Goal: Task Accomplishment & Management: Use online tool/utility

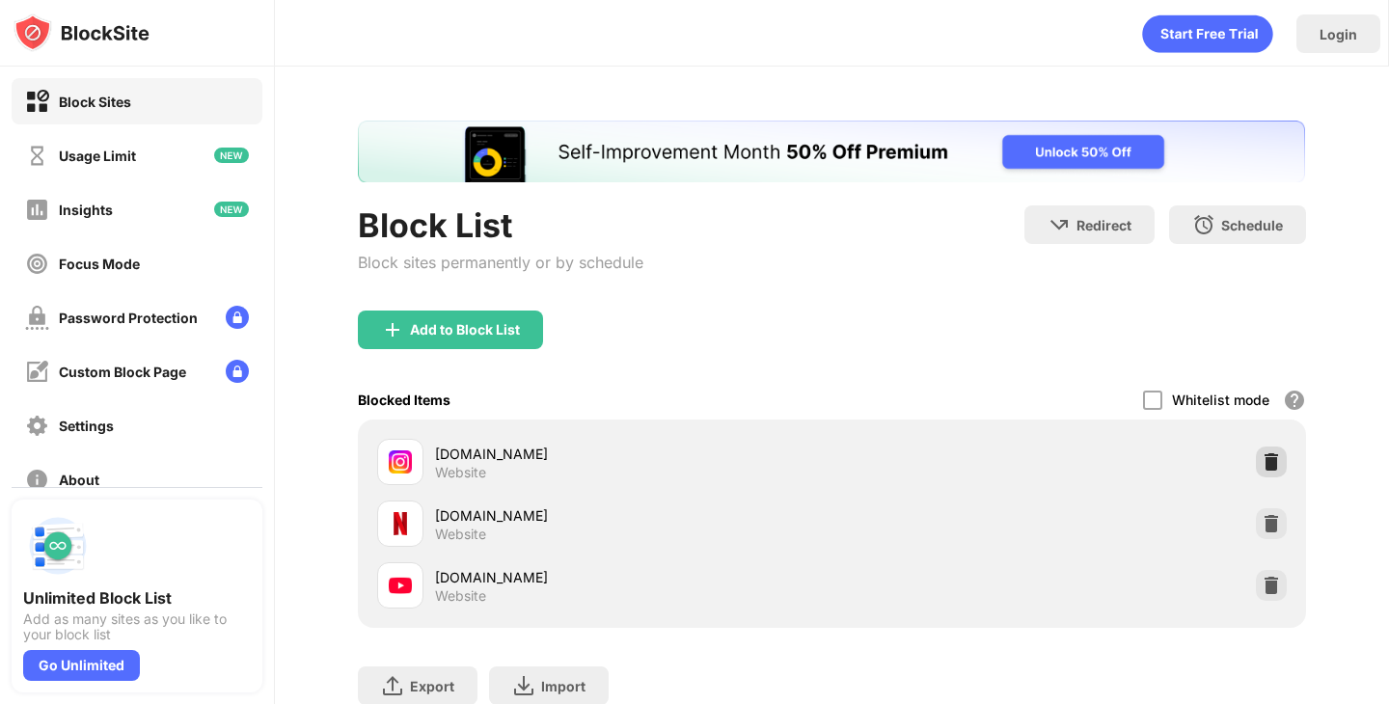
click at [1262, 455] on img at bounding box center [1271, 461] width 19 height 19
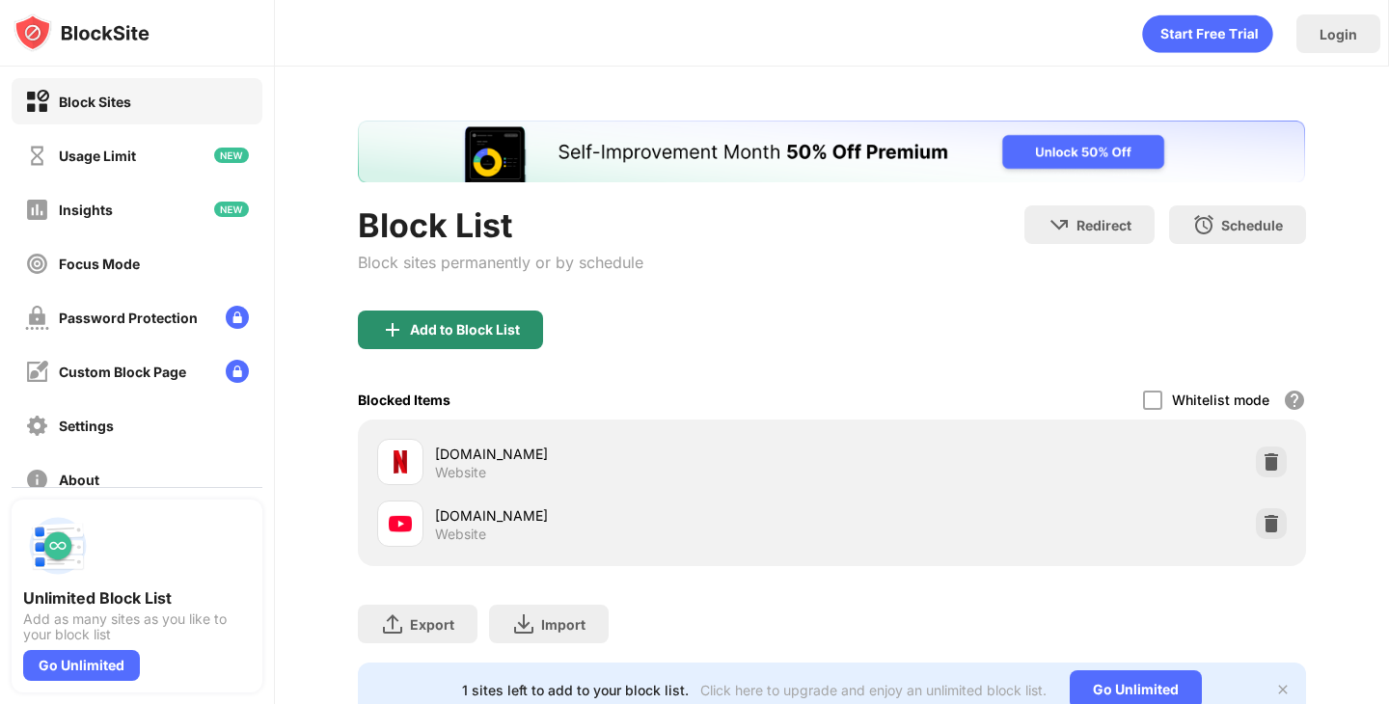
click at [396, 331] on img at bounding box center [392, 329] width 23 height 23
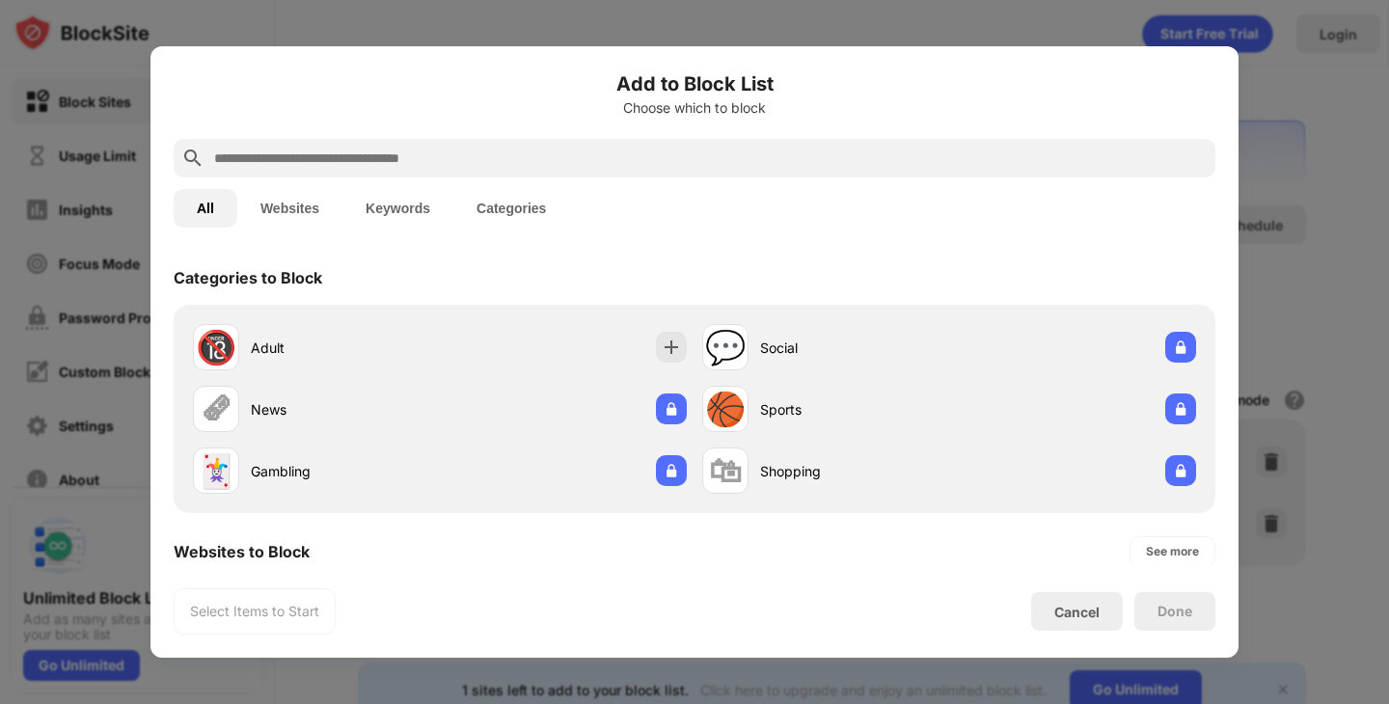
click at [378, 156] on input "text" at bounding box center [709, 158] width 995 height 23
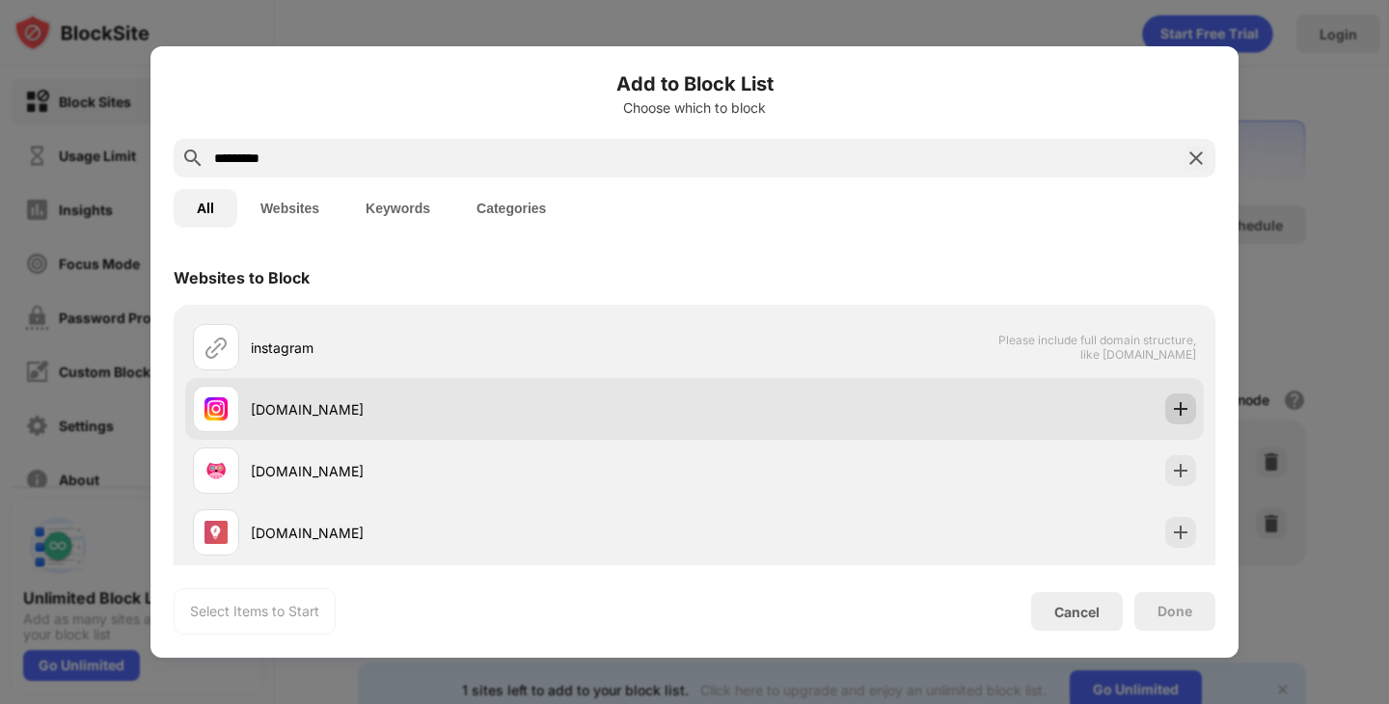
type input "*********"
click at [1176, 406] on div at bounding box center [1180, 409] width 31 height 31
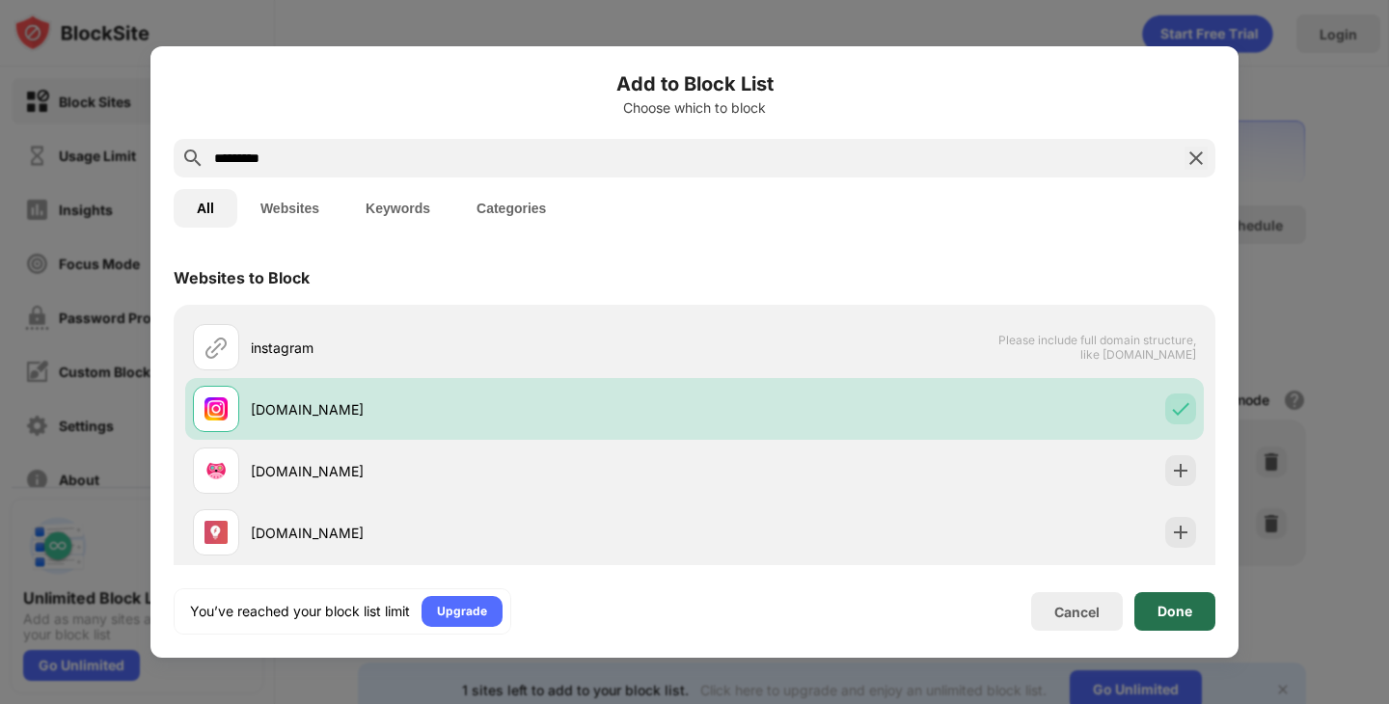
click at [1183, 607] on div "Done" at bounding box center [1174, 611] width 35 height 15
